Goal: Transaction & Acquisition: Purchase product/service

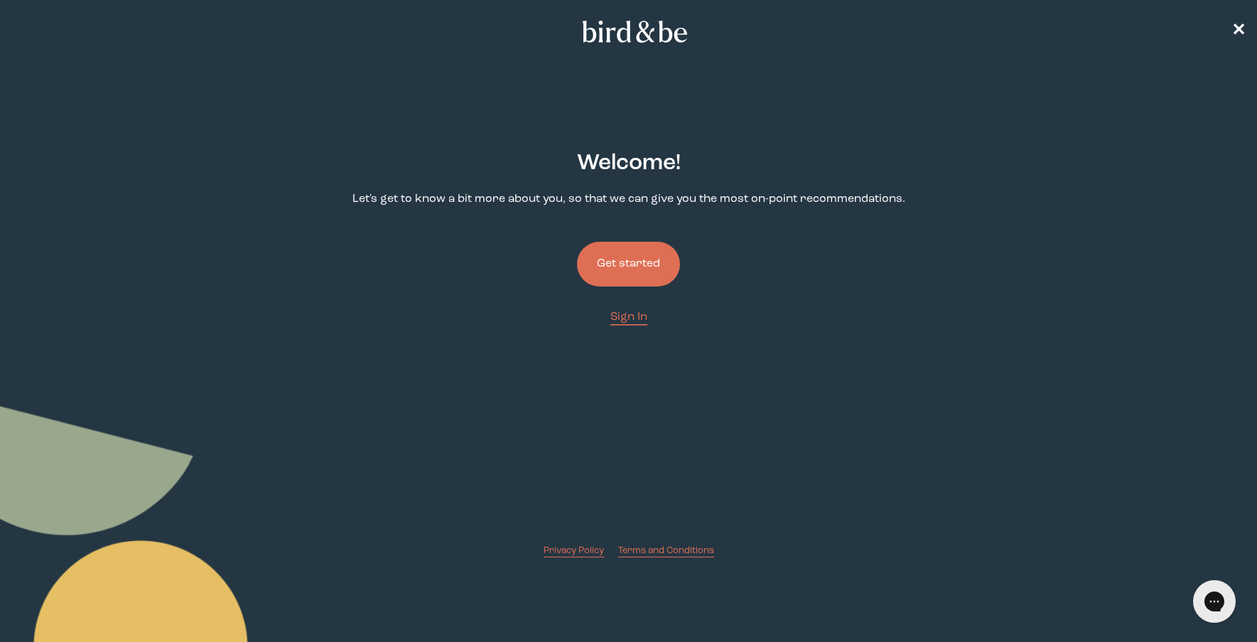
click at [631, 266] on button "Get started" at bounding box center [628, 264] width 103 height 45
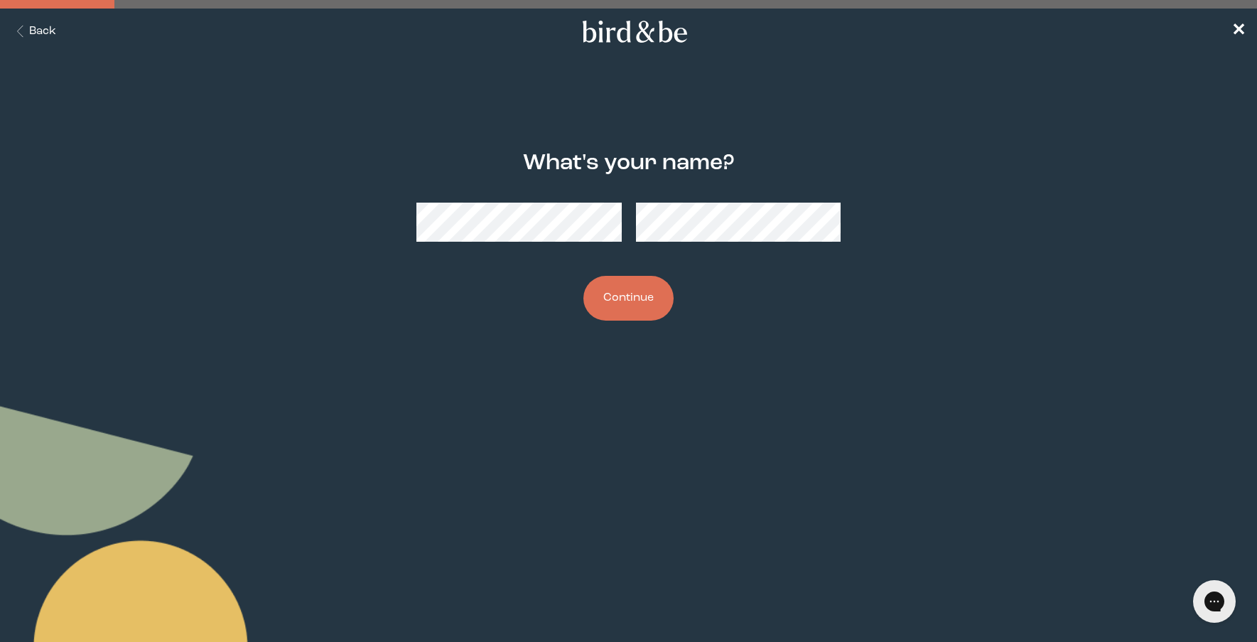
click at [584, 276] on button "Continue" at bounding box center [629, 298] width 90 height 45
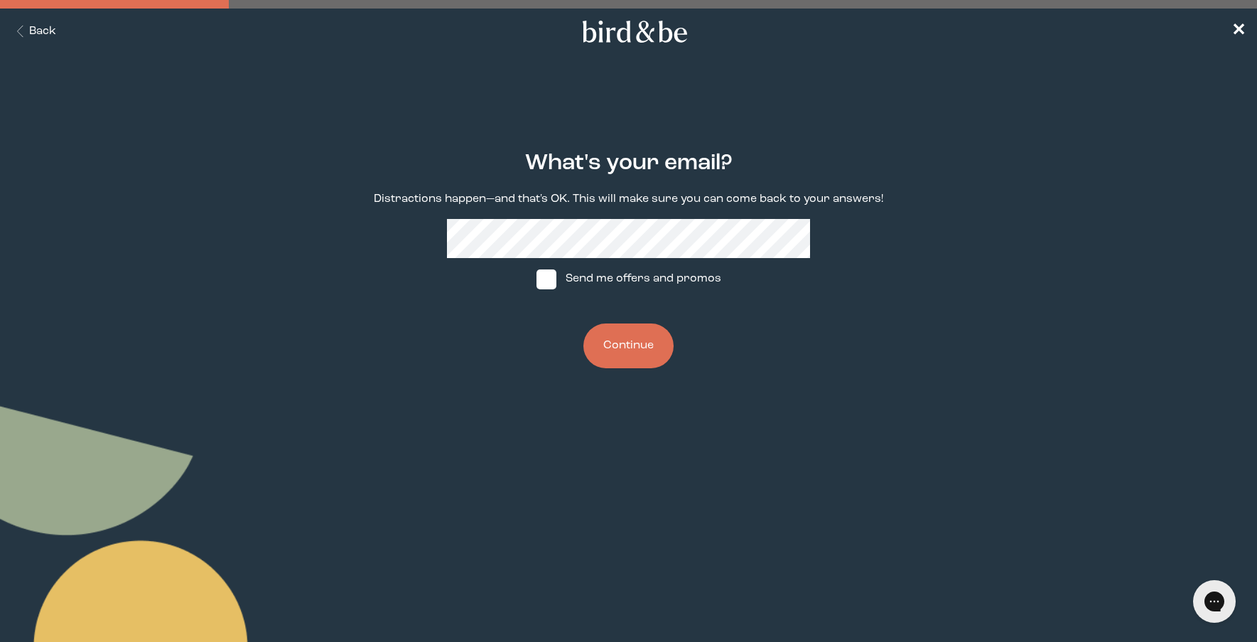
click at [607, 339] on button "Continue" at bounding box center [629, 345] width 90 height 45
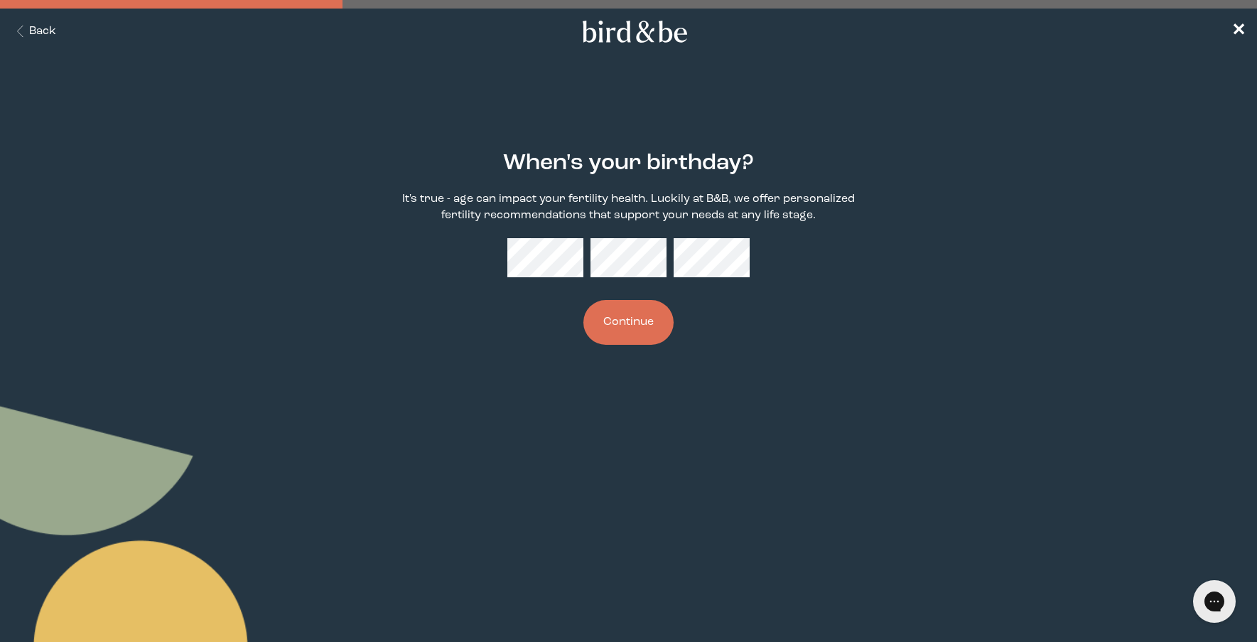
click at [584, 300] on button "Continue" at bounding box center [629, 322] width 90 height 45
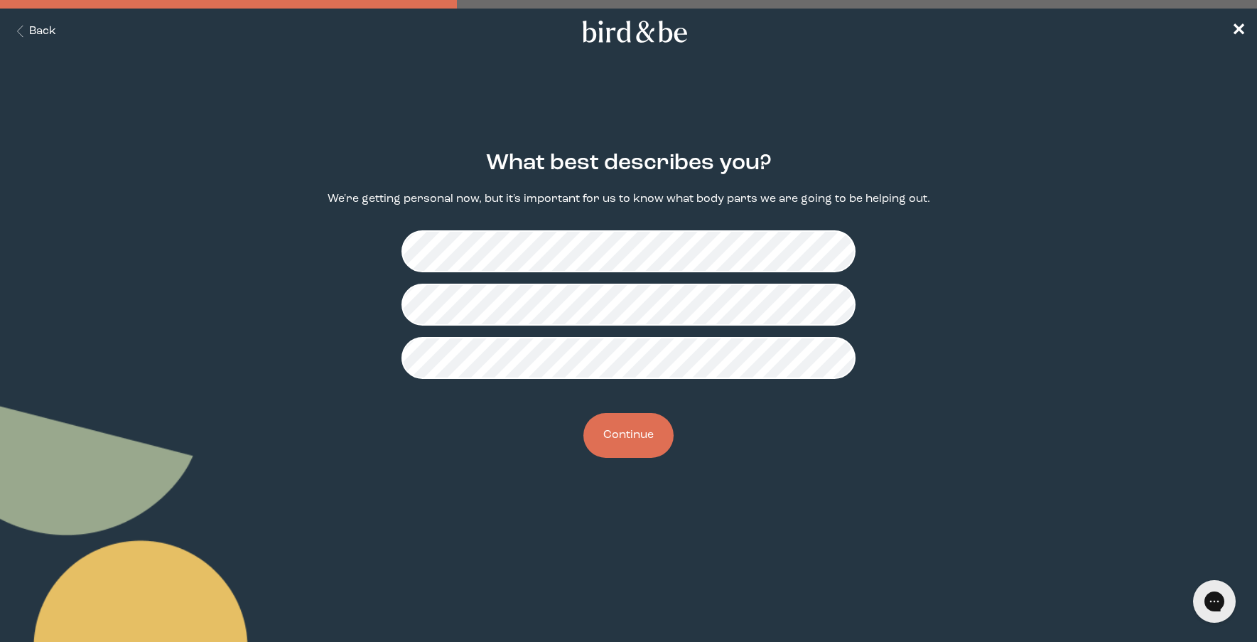
click at [625, 436] on button "Continue" at bounding box center [629, 435] width 90 height 45
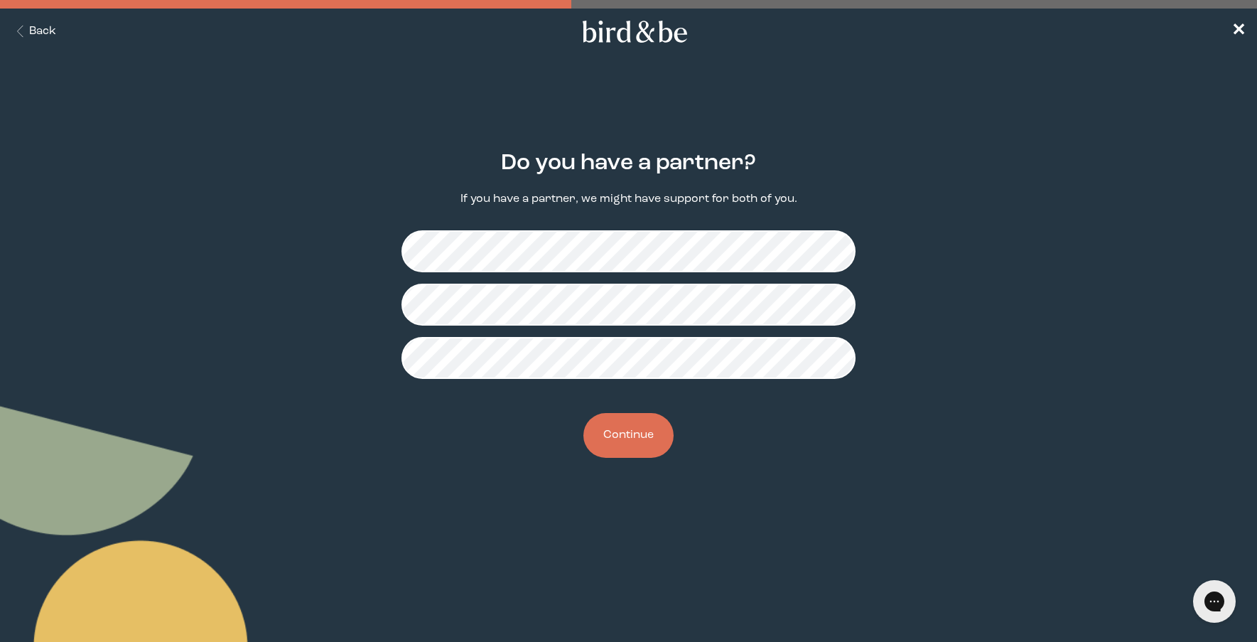
click at [633, 433] on button "Continue" at bounding box center [629, 435] width 90 height 45
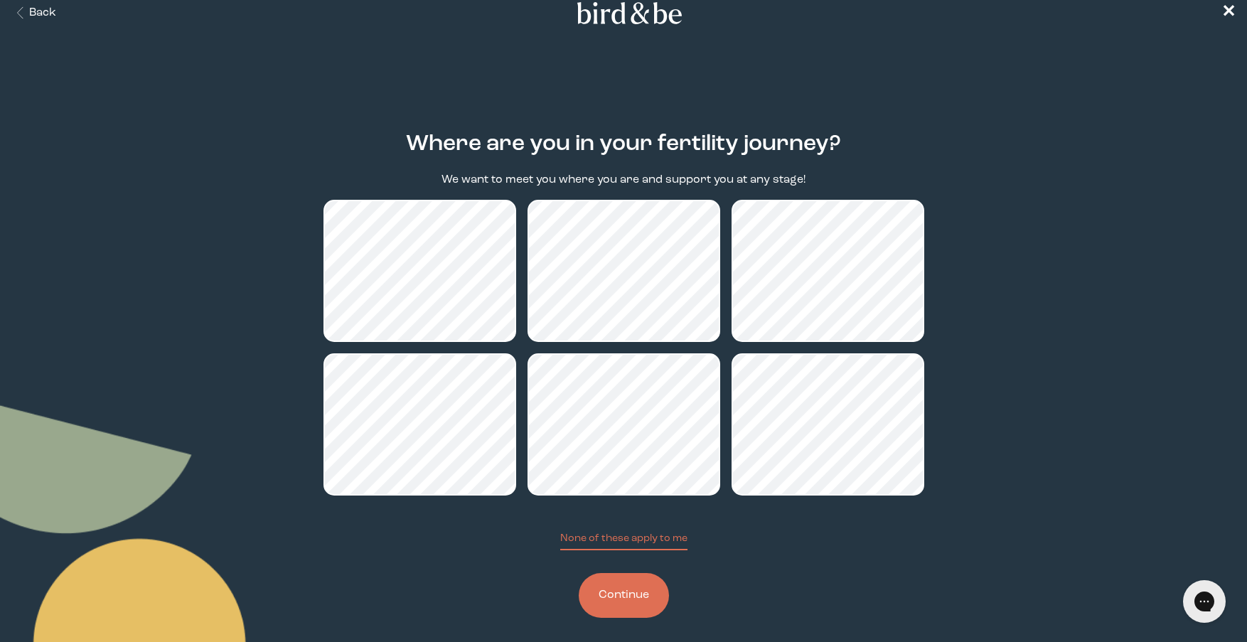
scroll to position [28, 0]
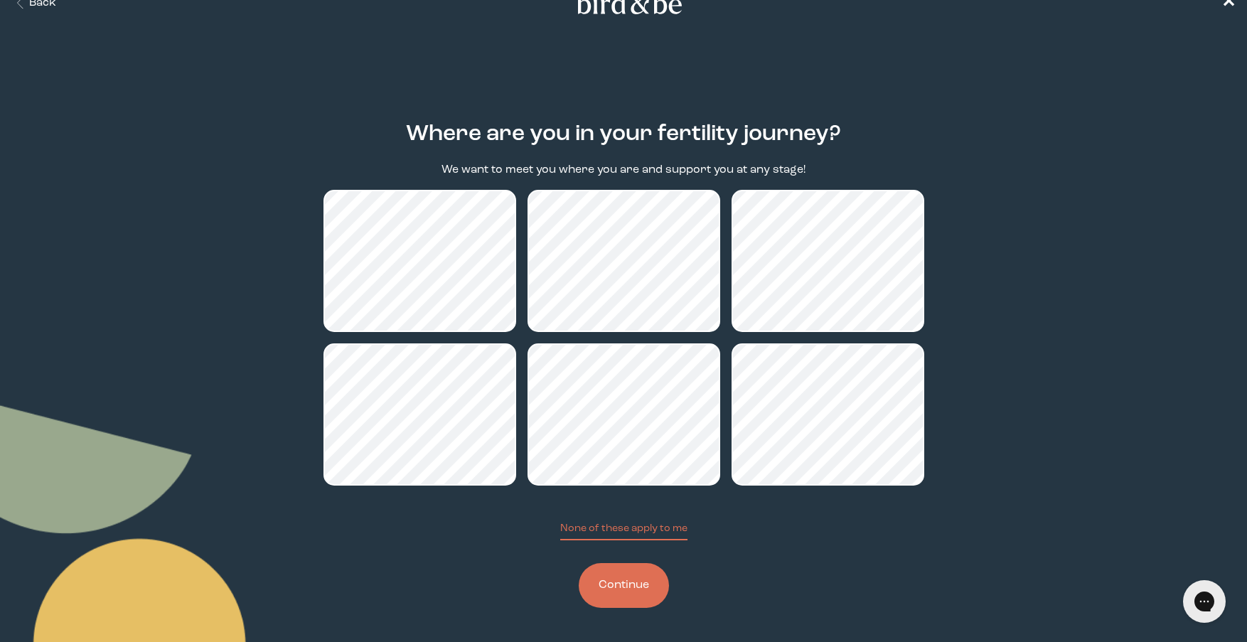
click at [643, 582] on button "Continue" at bounding box center [624, 585] width 90 height 45
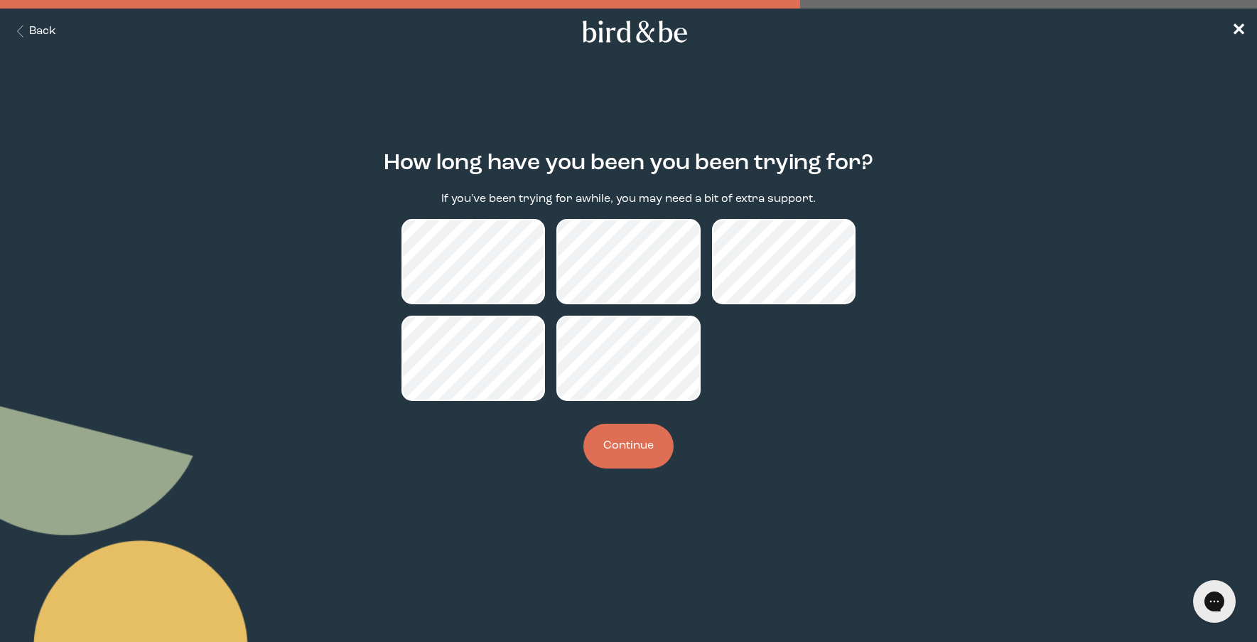
click at [649, 458] on button "Continue" at bounding box center [629, 446] width 90 height 45
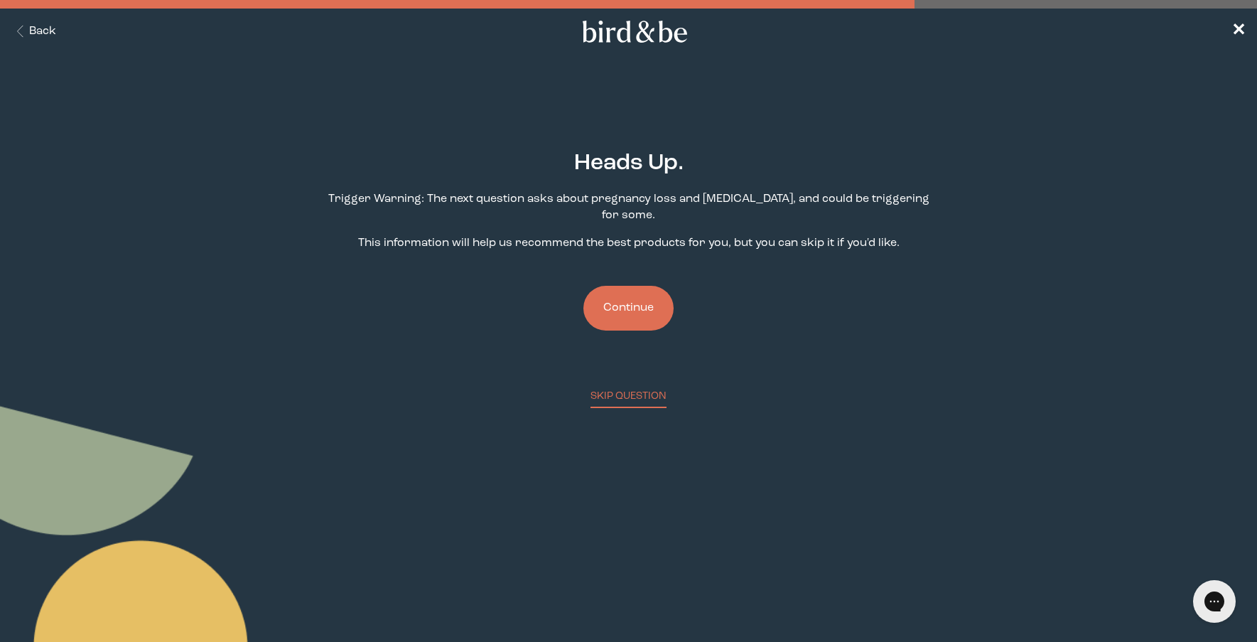
click at [632, 313] on button "Continue" at bounding box center [629, 308] width 90 height 45
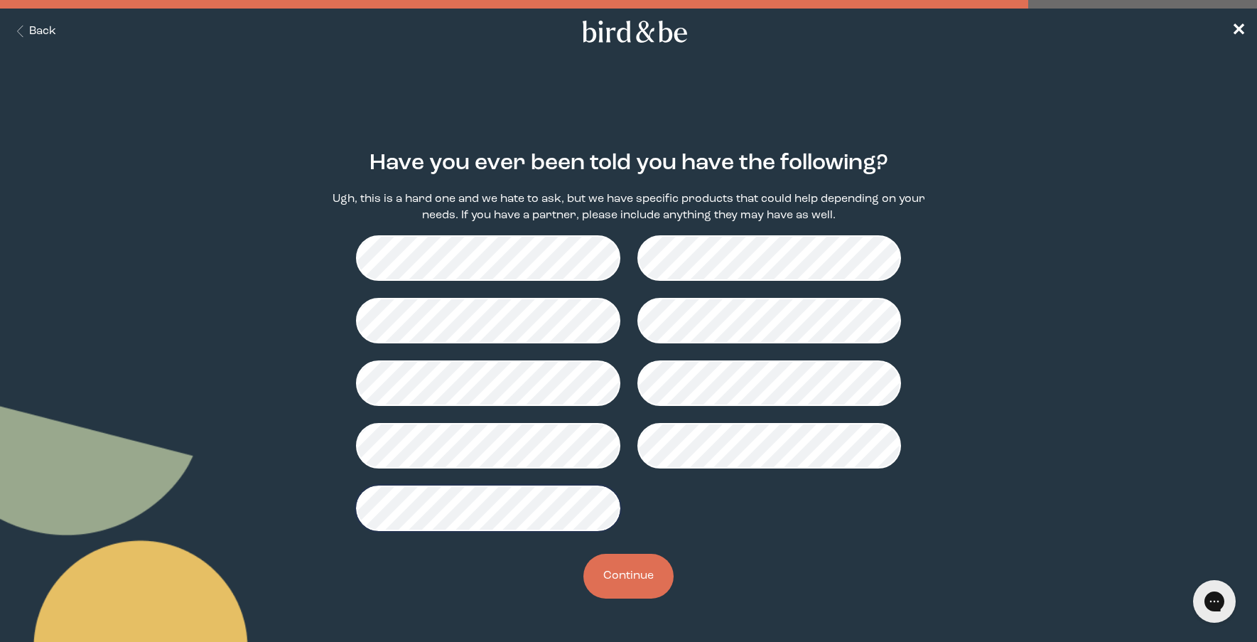
click at [634, 581] on button "Continue" at bounding box center [629, 576] width 90 height 45
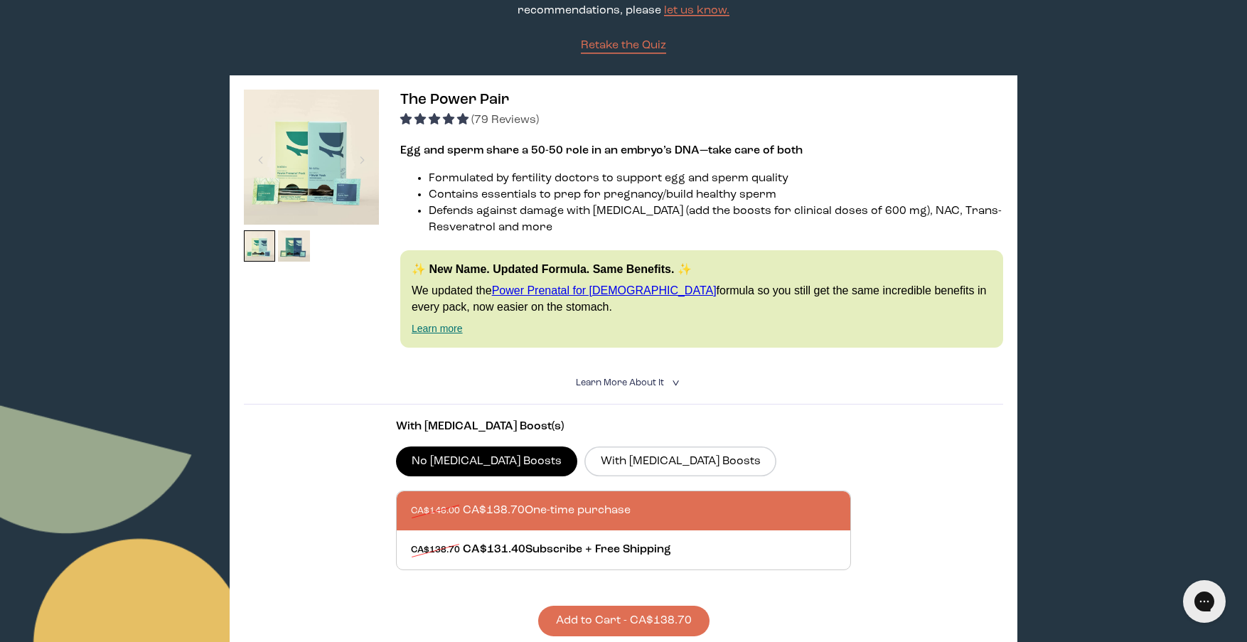
scroll to position [71, 0]
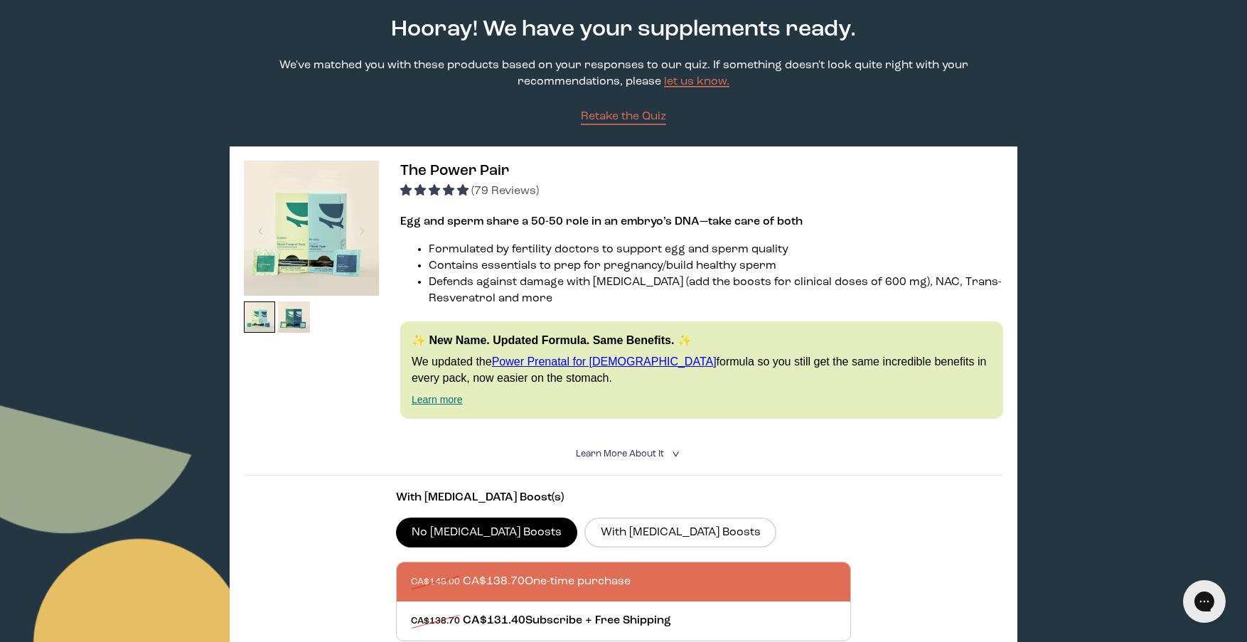
click at [335, 239] on img at bounding box center [311, 228] width 135 height 135
click at [357, 233] on div at bounding box center [362, 230] width 19 height 31
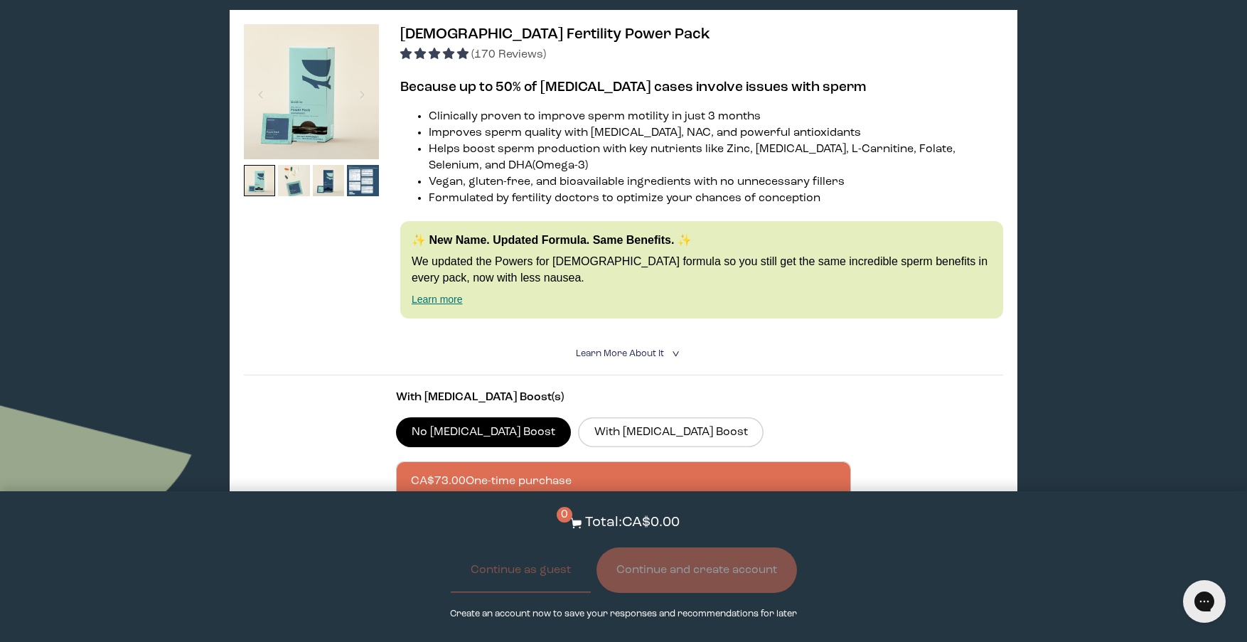
scroll to position [2701, 0]
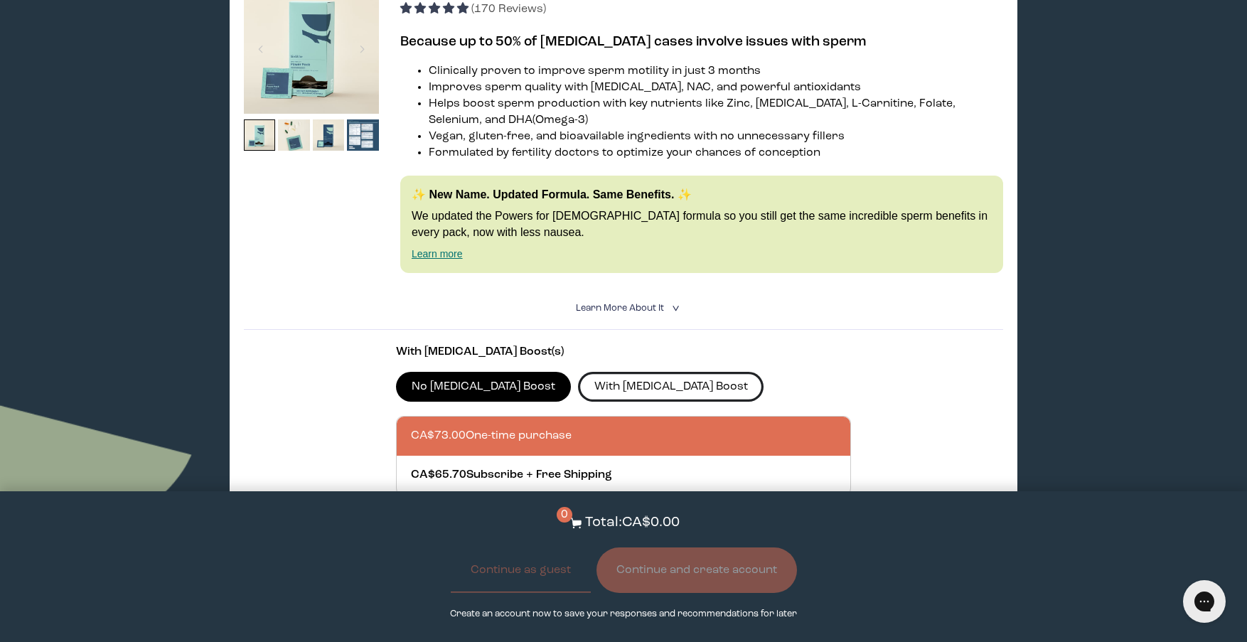
click at [615, 385] on label "With CoQ10 Boost" at bounding box center [671, 387] width 186 height 30
click at [0, 0] on input "With CoQ10 Boost" at bounding box center [0, 0] width 0 height 0
click at [465, 391] on label "No CoQ10 Boost" at bounding box center [484, 387] width 176 height 30
click at [0, 0] on input "No CoQ10 Boost" at bounding box center [0, 0] width 0 height 0
click at [578, 391] on label "With CoQ10 Boost" at bounding box center [671, 387] width 186 height 30
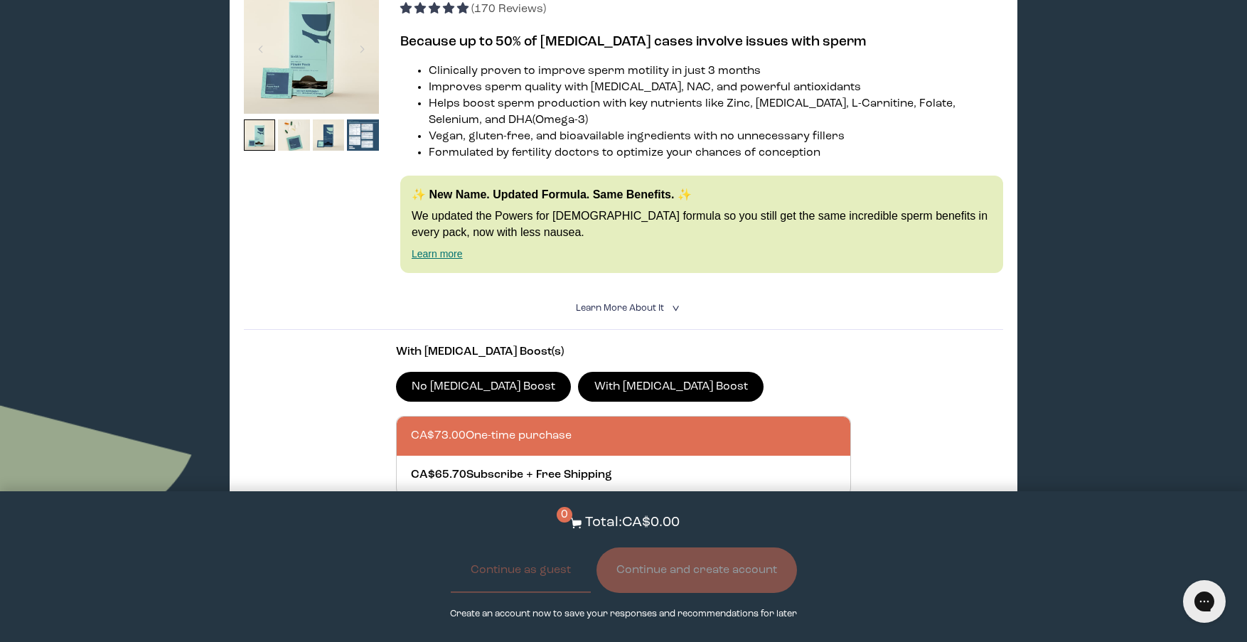
click at [0, 0] on input "With CoQ10 Boost" at bounding box center [0, 0] width 0 height 0
click at [642, 308] on span "Learn More About it" at bounding box center [620, 307] width 88 height 9
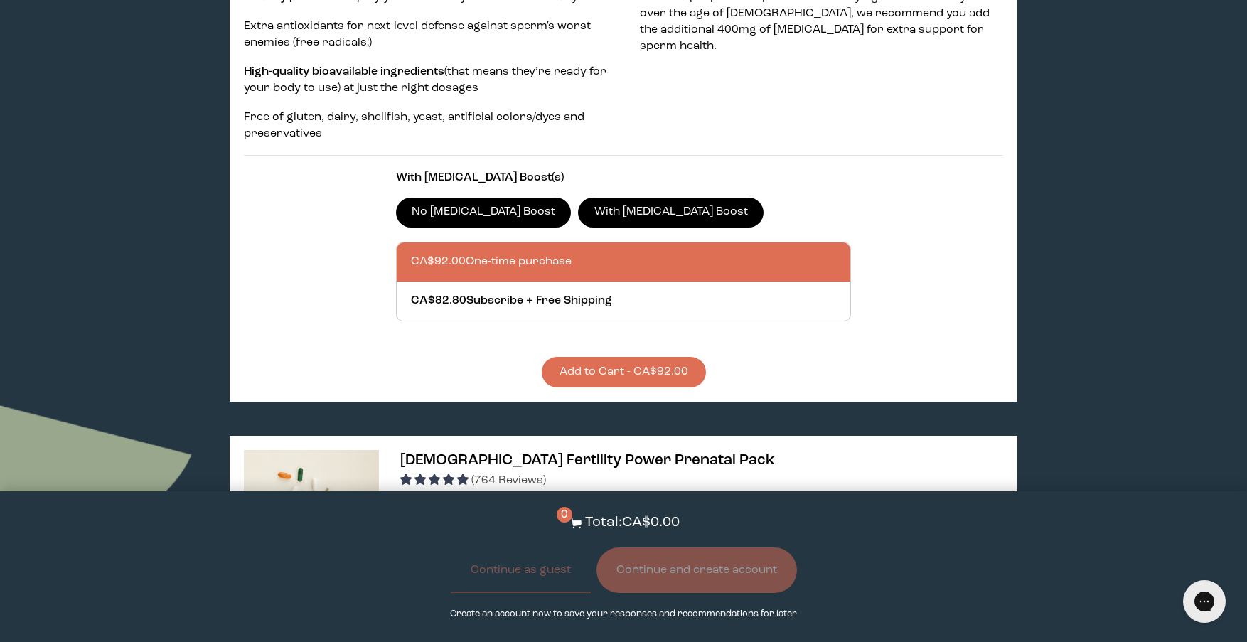
scroll to position [3127, 0]
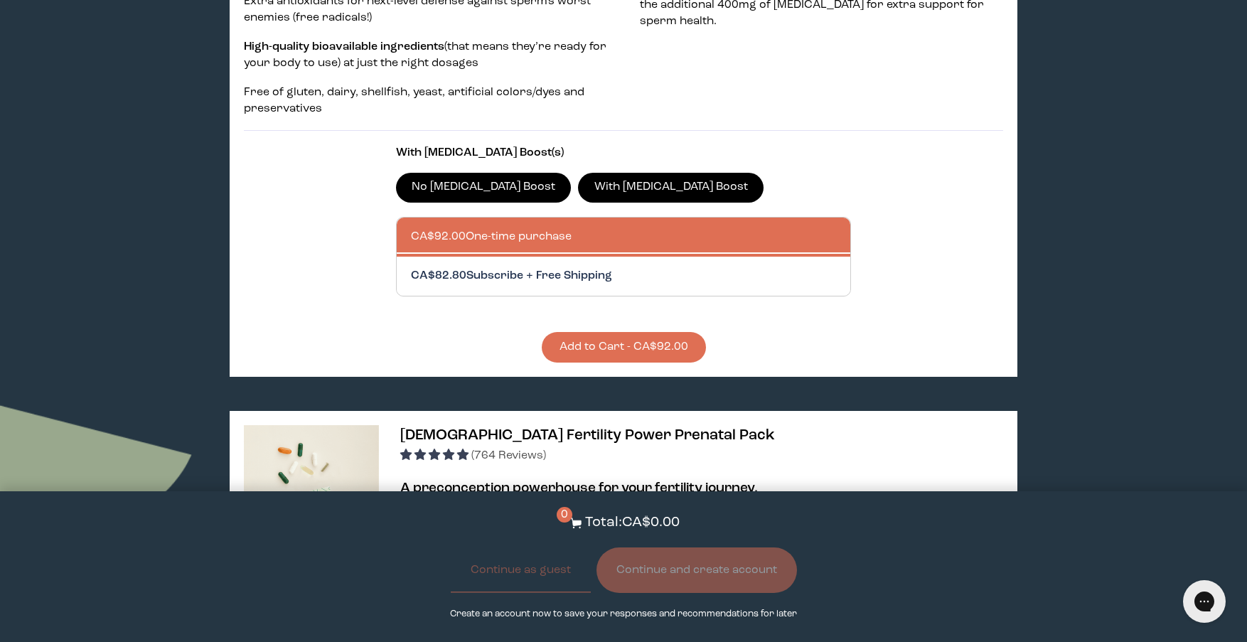
click at [619, 270] on div at bounding box center [638, 276] width 454 height 39
click at [411, 268] on input "CA$82.80 Subscribe + Free Shipping" at bounding box center [410, 267] width 1 height 1
radio input "true"
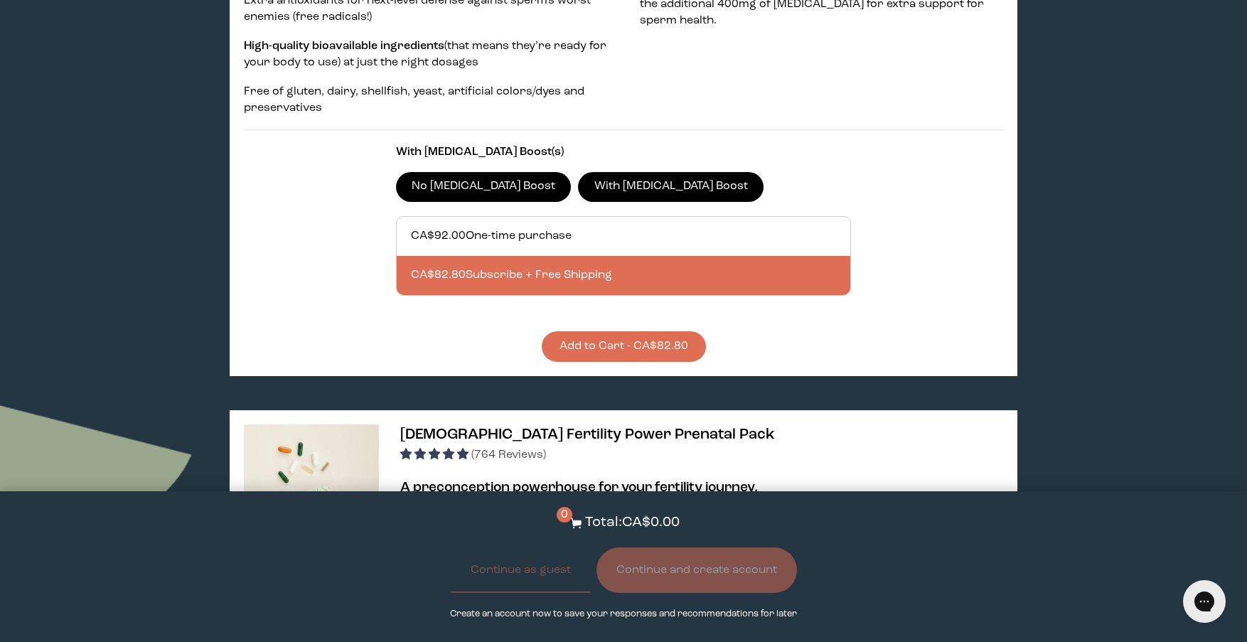
scroll to position [3136, 0]
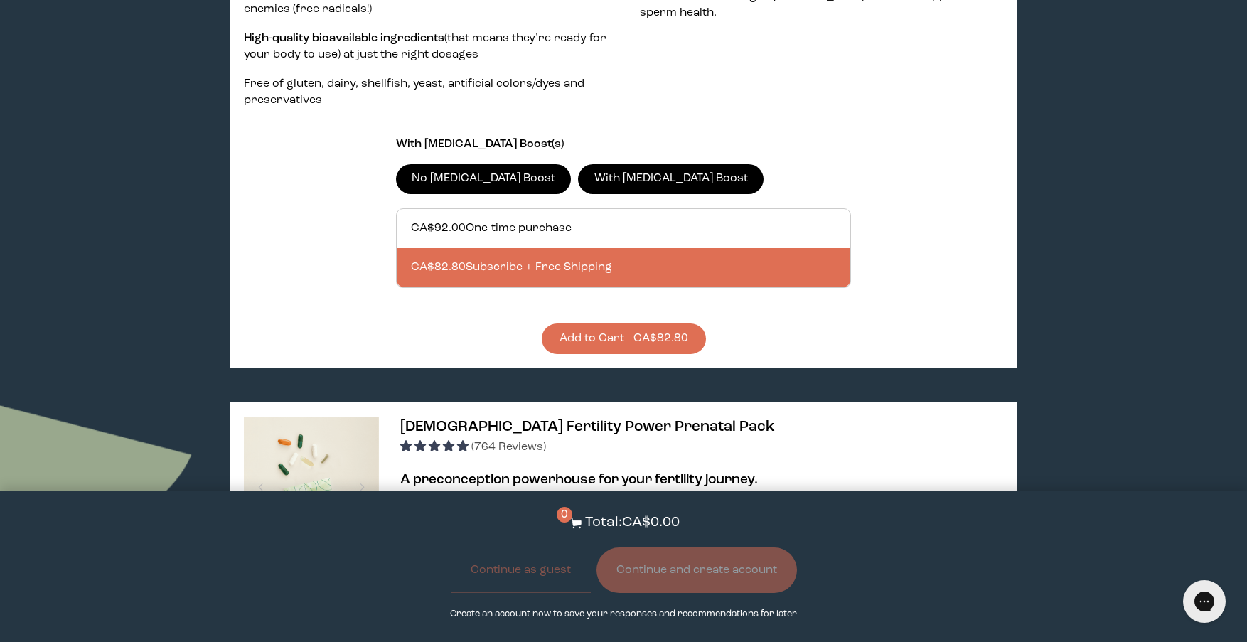
click at [643, 333] on button "Add to Cart - CA$82.80" at bounding box center [624, 338] width 164 height 31
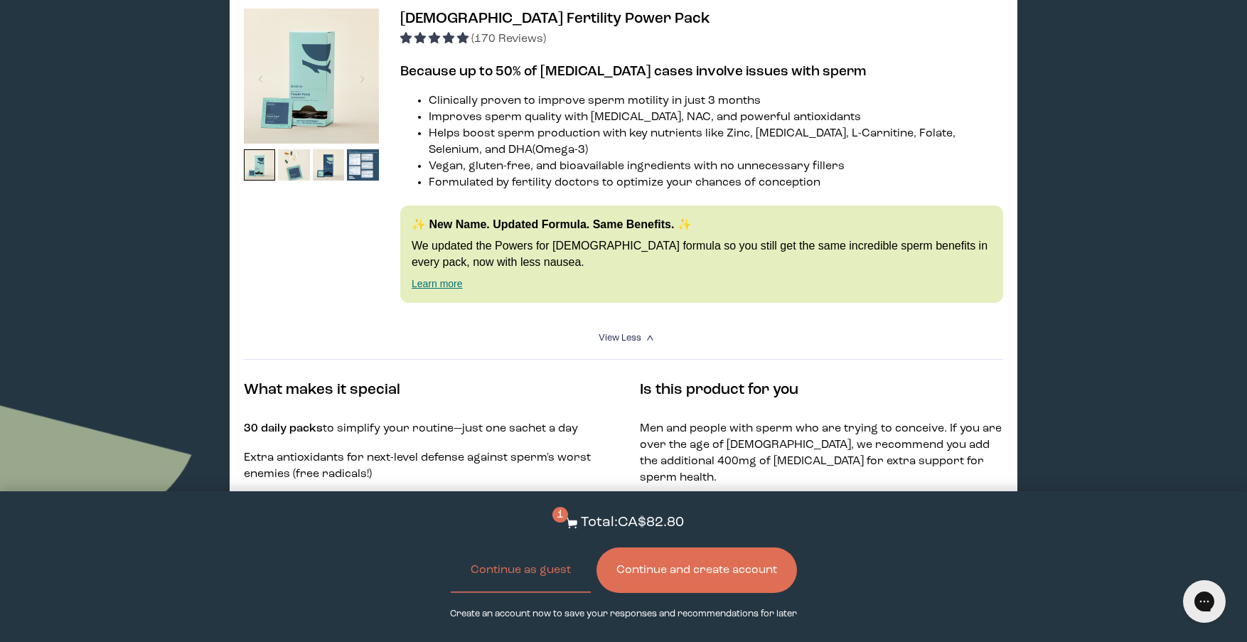
scroll to position [2638, 0]
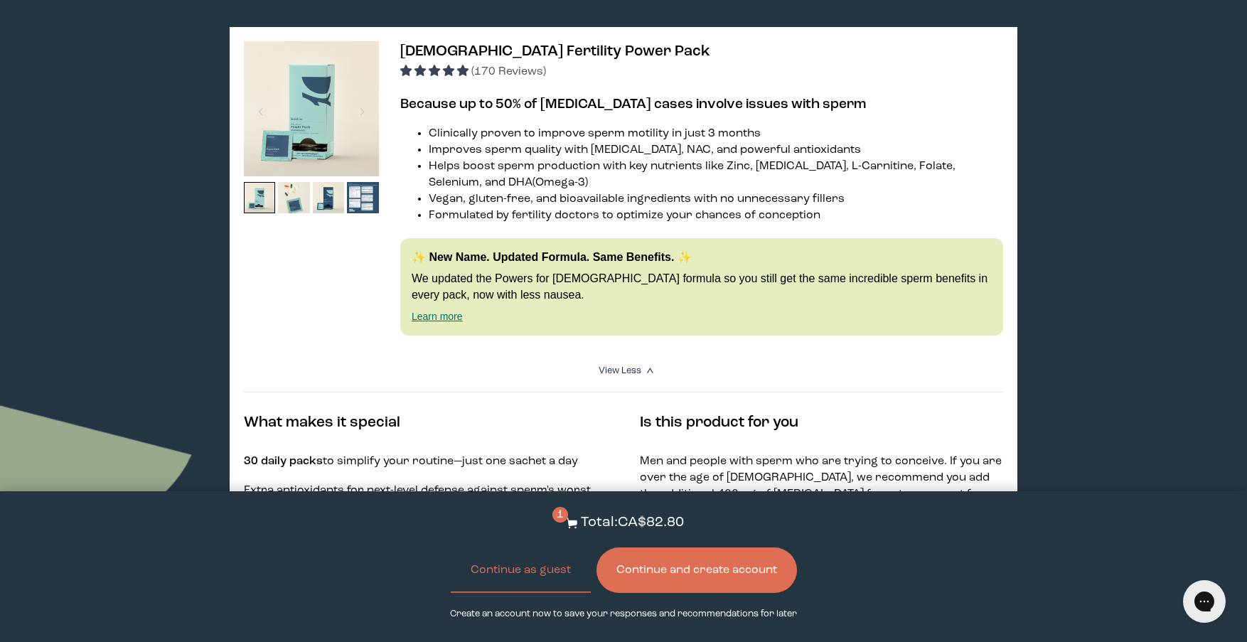
click at [433, 314] on link "Learn more" at bounding box center [437, 316] width 51 height 11
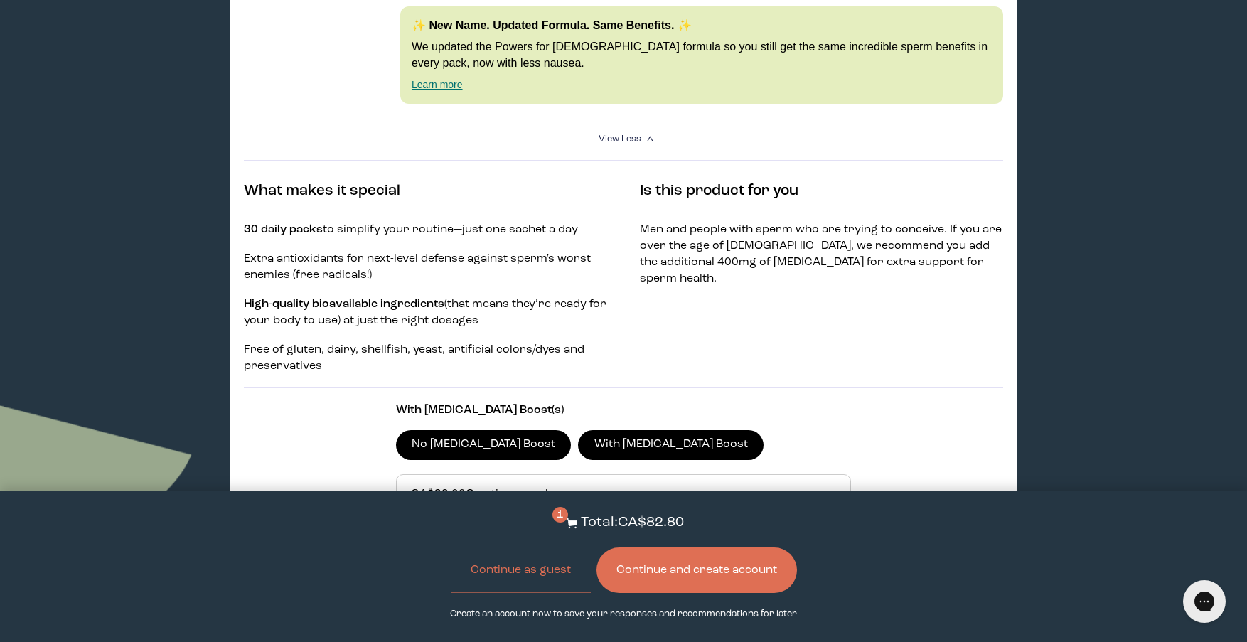
scroll to position [2923, 0]
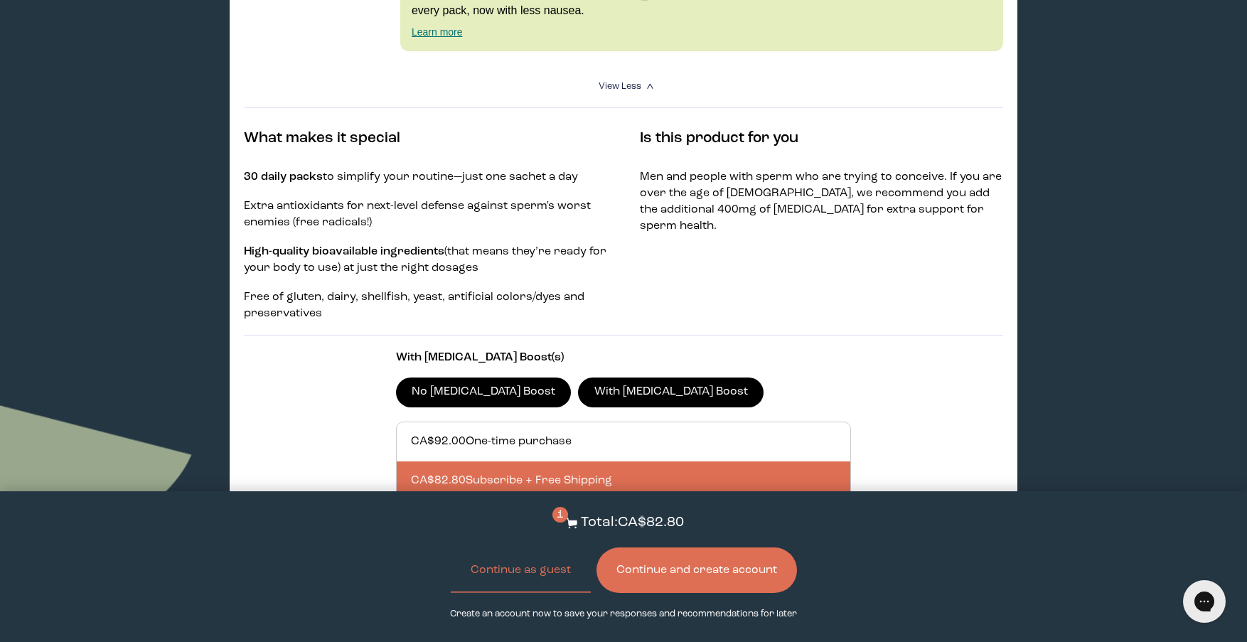
click at [748, 560] on button "Continue and create account" at bounding box center [696, 569] width 200 height 45
